Goal: Task Accomplishment & Management: Manage account settings

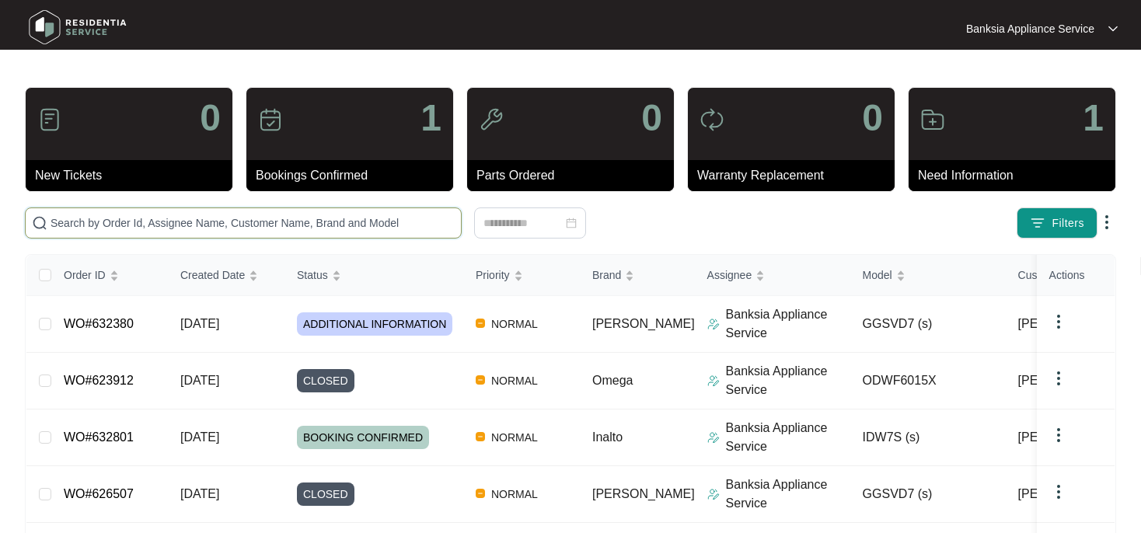
click at [143, 223] on input "text" at bounding box center [253, 222] width 404 height 17
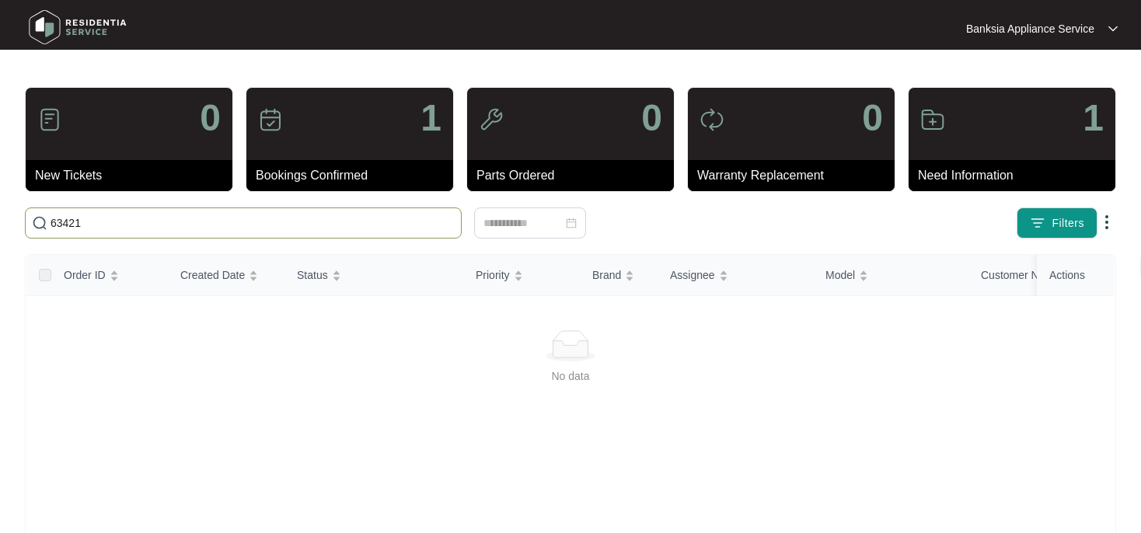
drag, startPoint x: 92, startPoint y: 220, endPoint x: 49, endPoint y: 224, distance: 42.9
click at [51, 224] on input "63421" at bounding box center [253, 222] width 404 height 17
type input "634621"
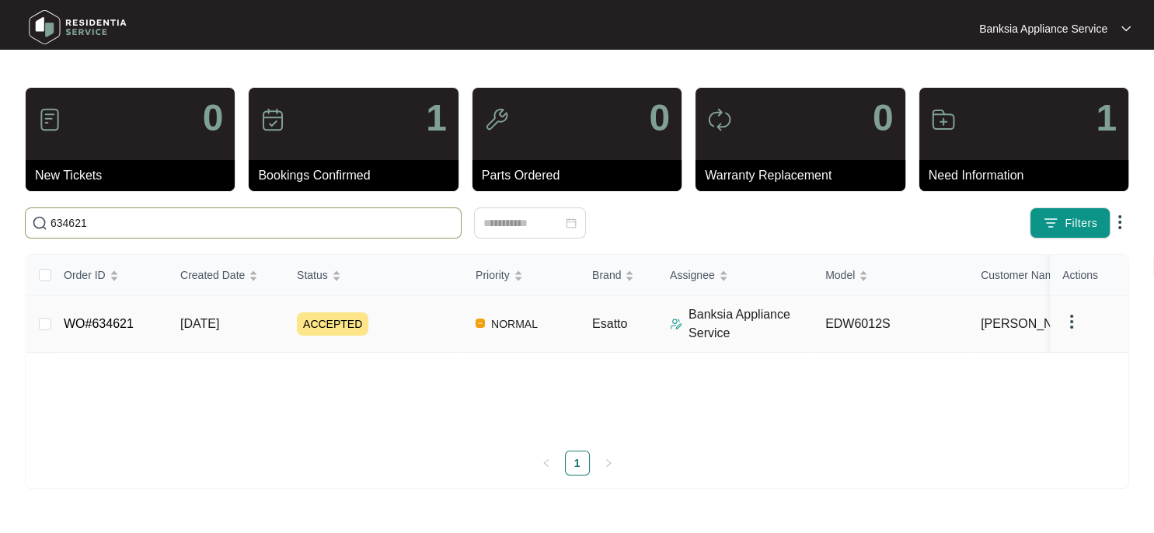
click at [314, 325] on span "ACCEPTED" at bounding box center [332, 323] width 71 height 23
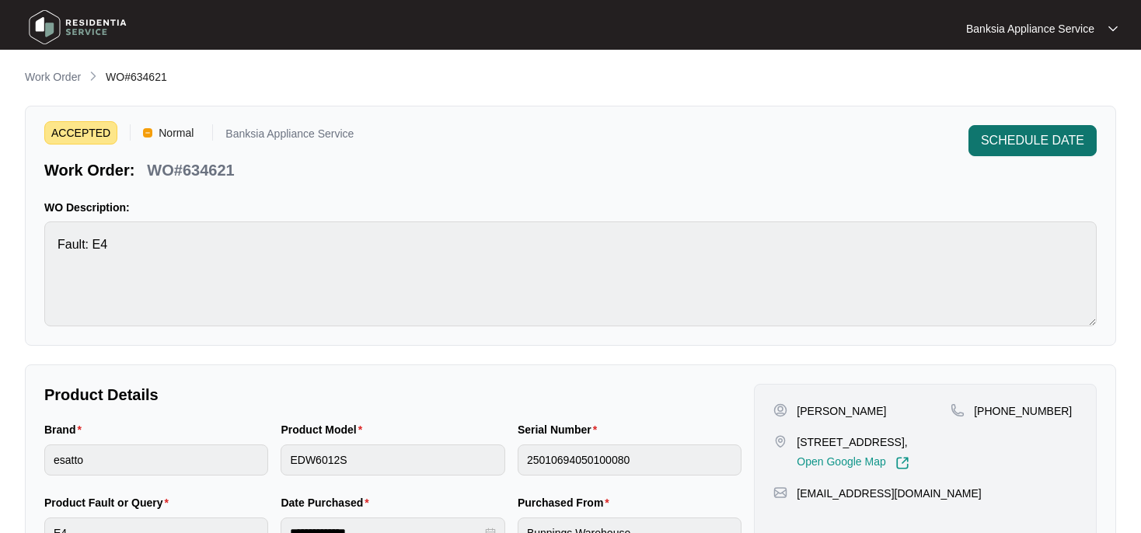
click at [1029, 141] on span "SCHEDULE DATE" at bounding box center [1032, 140] width 103 height 19
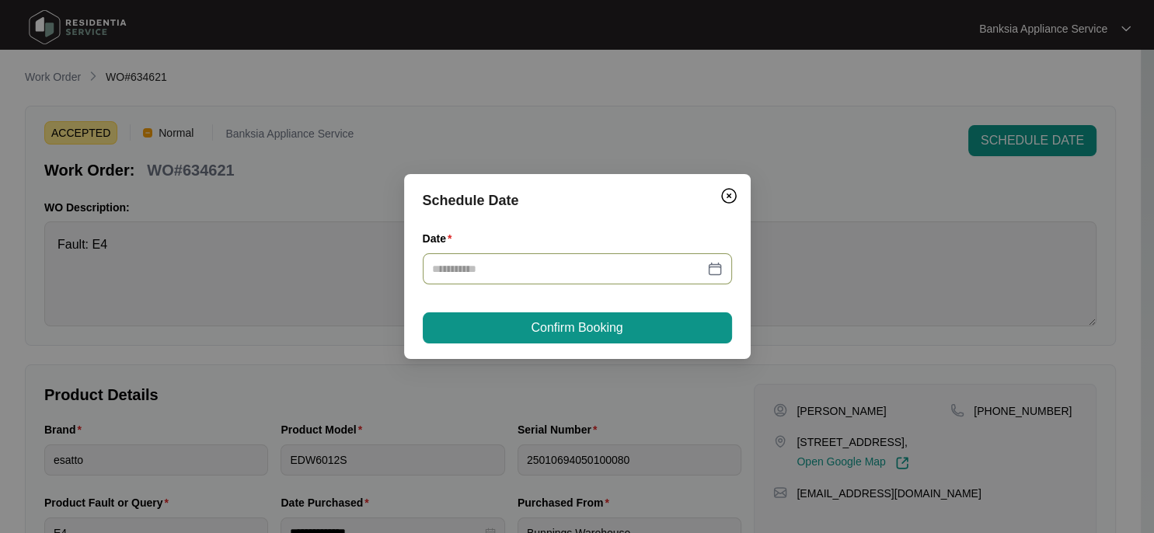
click at [712, 269] on div at bounding box center [577, 268] width 291 height 17
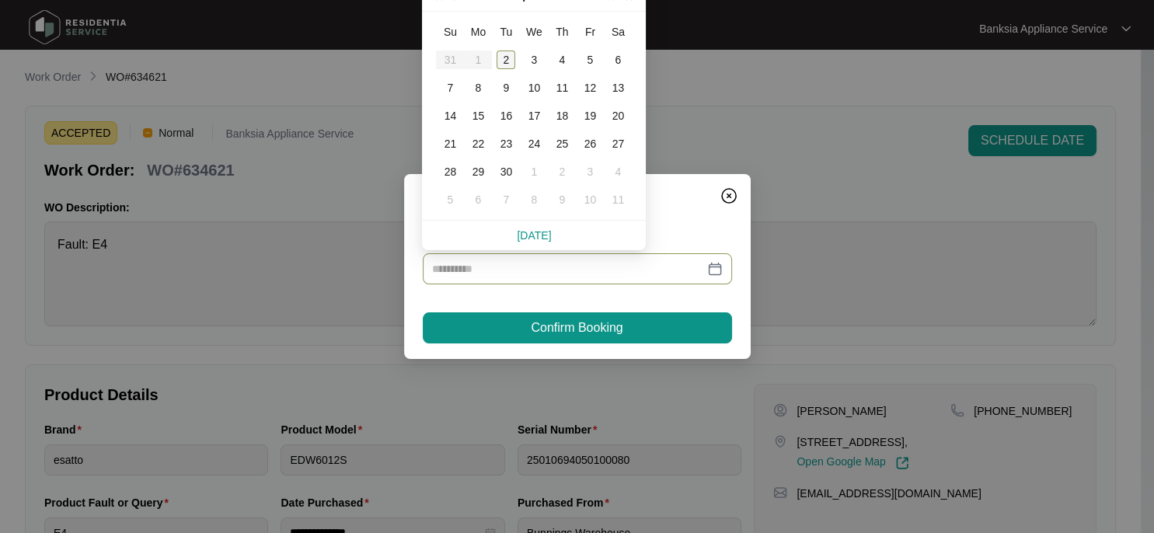
type input "**********"
click at [476, 87] on div "8" at bounding box center [478, 87] width 19 height 19
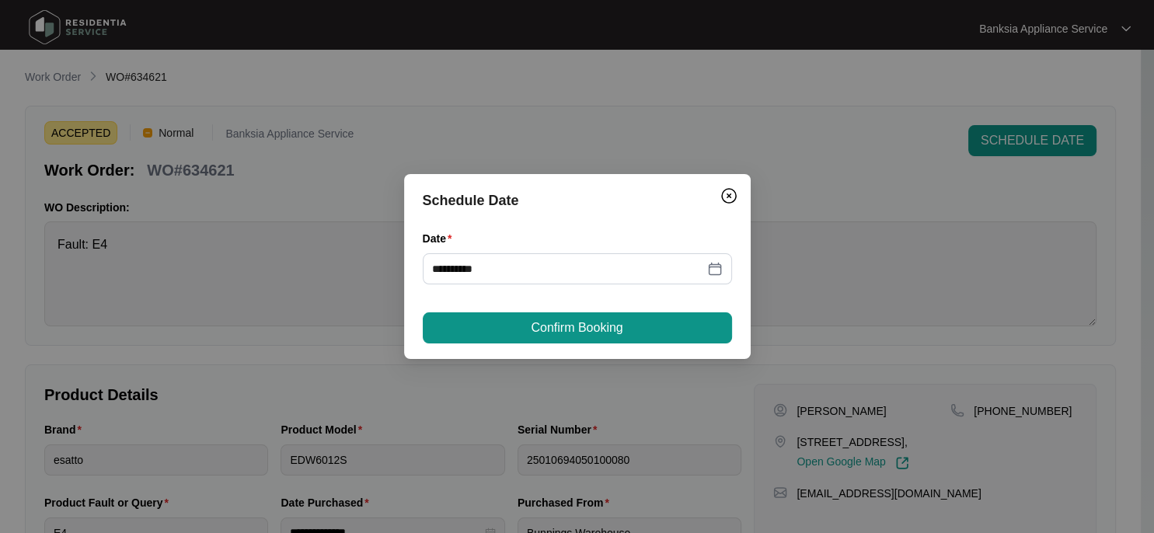
type input "**********"
click at [580, 324] on span "Confirm Booking" at bounding box center [577, 328] width 92 height 19
